Goal: Find contact information: Find contact information

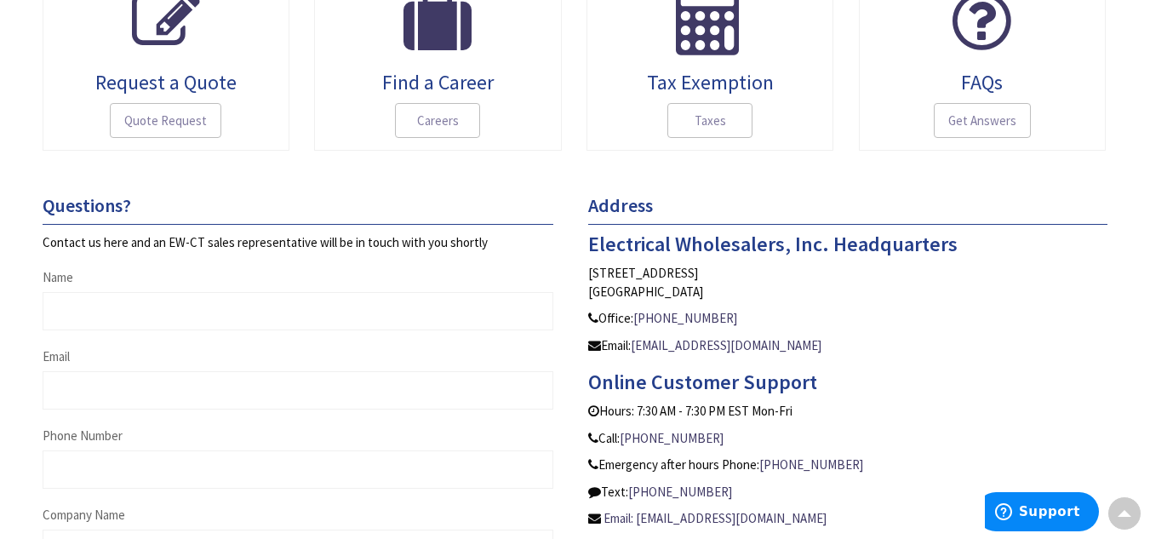
scroll to position [511, 0]
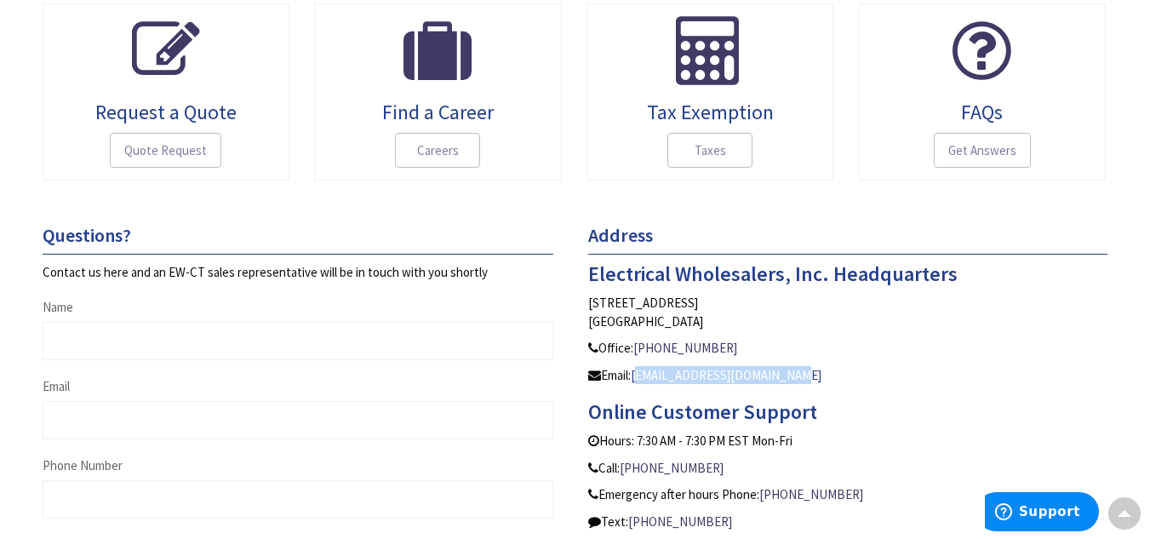
drag, startPoint x: 812, startPoint y: 371, endPoint x: 639, endPoint y: 371, distance: 172.8
click at [639, 371] on p "Email: [EMAIL_ADDRESS][DOMAIN_NAME]" at bounding box center [848, 375] width 520 height 18
copy link "[EMAIL_ADDRESS][DOMAIN_NAME]"
click at [187, 150] on span "Quote Request" at bounding box center [165, 151] width 111 height 36
